Goal: Task Accomplishment & Management: Use online tool/utility

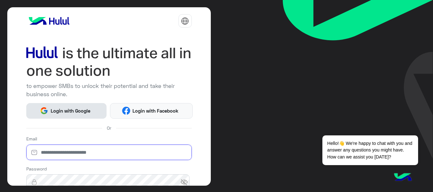
type input "**********"
click at [59, 110] on span "Login with Google" at bounding box center [70, 110] width 44 height 7
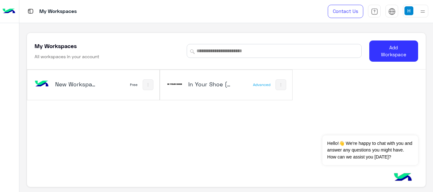
click at [206, 87] on h5 "In Your Shoe (IYS)" at bounding box center [209, 84] width 43 height 8
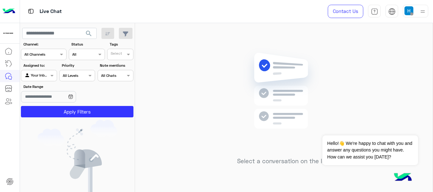
click at [410, 15] on span at bounding box center [411, 13] width 3 height 3
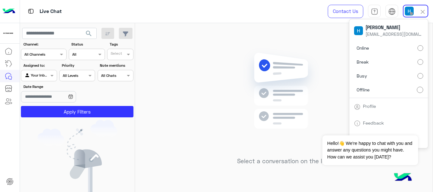
click at [374, 47] on label "Online" at bounding box center [388, 47] width 69 height 11
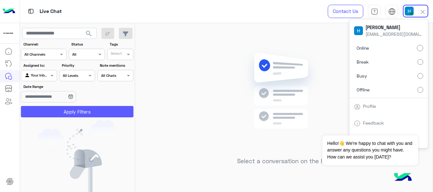
click at [111, 110] on button "Apply Filters" at bounding box center [77, 111] width 113 height 11
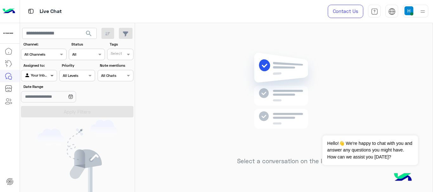
click at [52, 73] on span at bounding box center [53, 75] width 8 height 7
click at [49, 98] on b "Your Inbox" at bounding box center [41, 100] width 22 height 5
